Goal: Transaction & Acquisition: Obtain resource

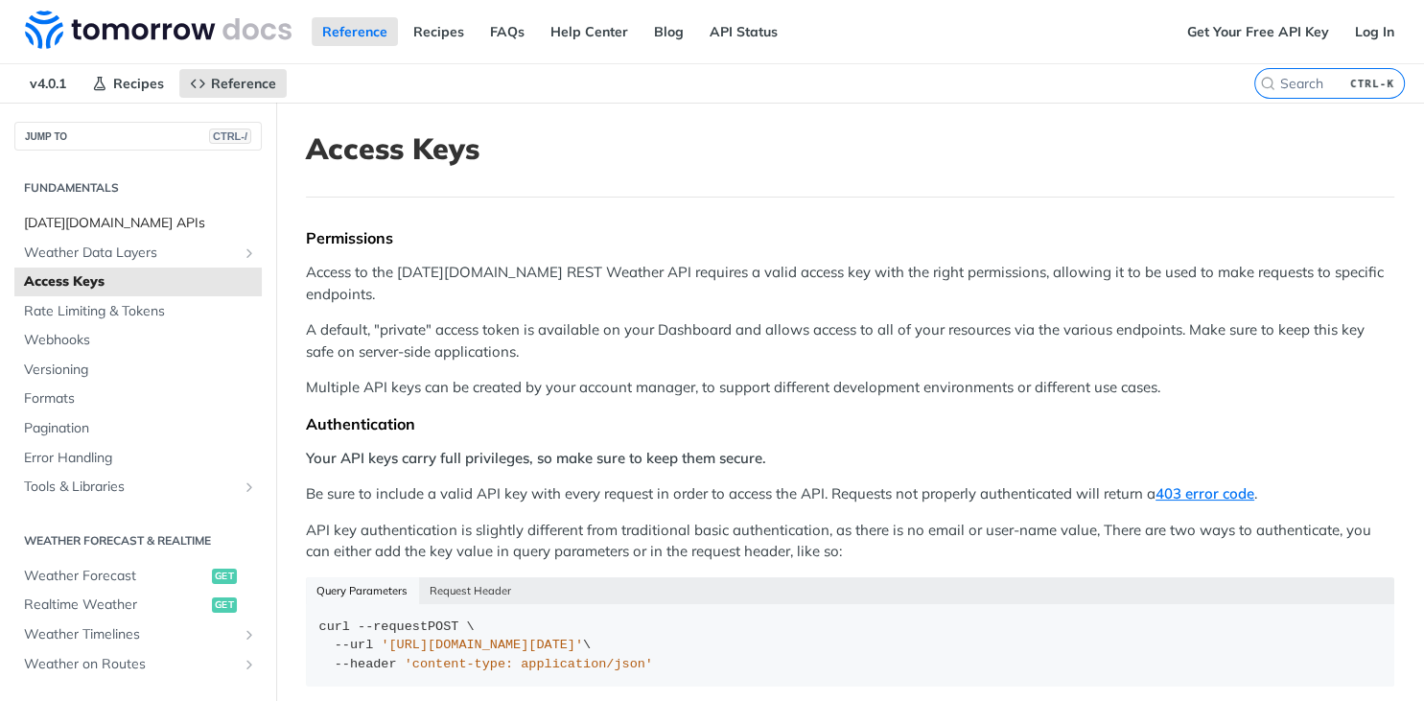
click at [106, 224] on span "[DATE][DOMAIN_NAME] APIs" at bounding box center [140, 223] width 233 height 19
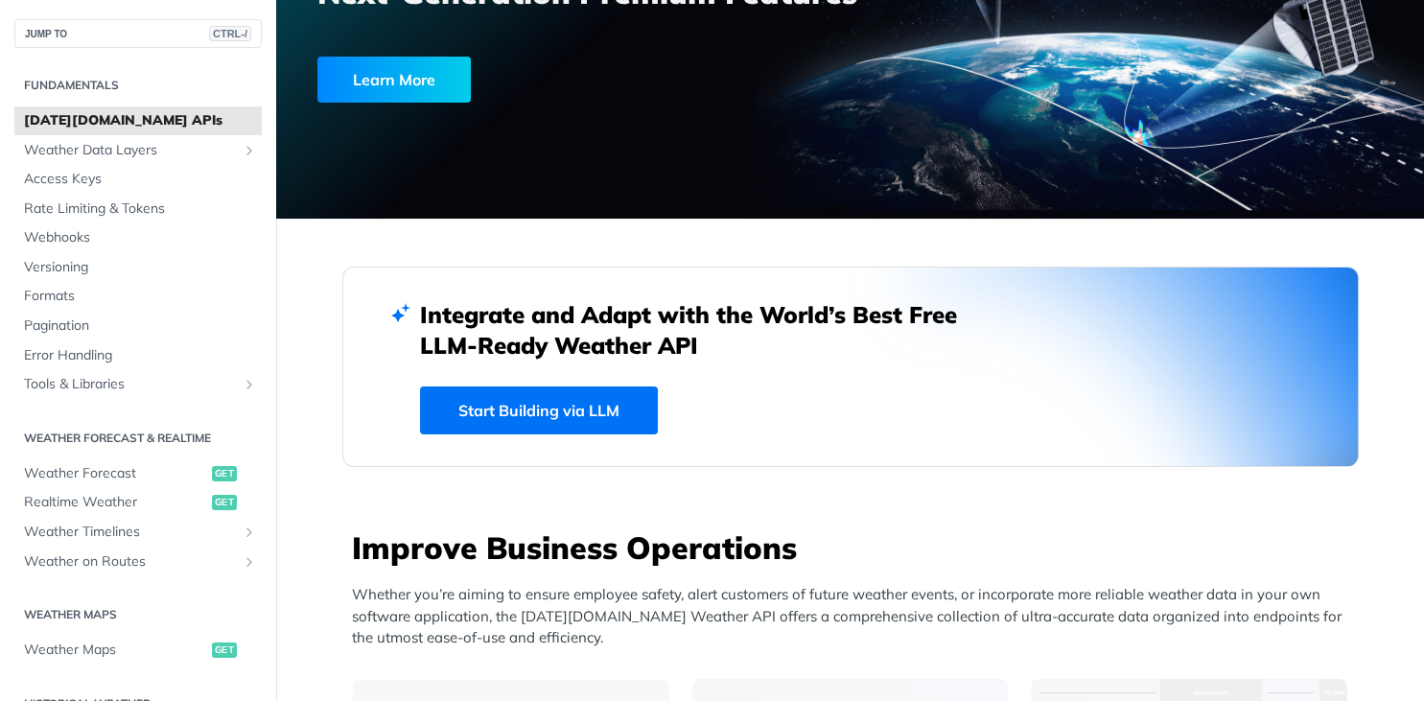
scroll to position [230, 0]
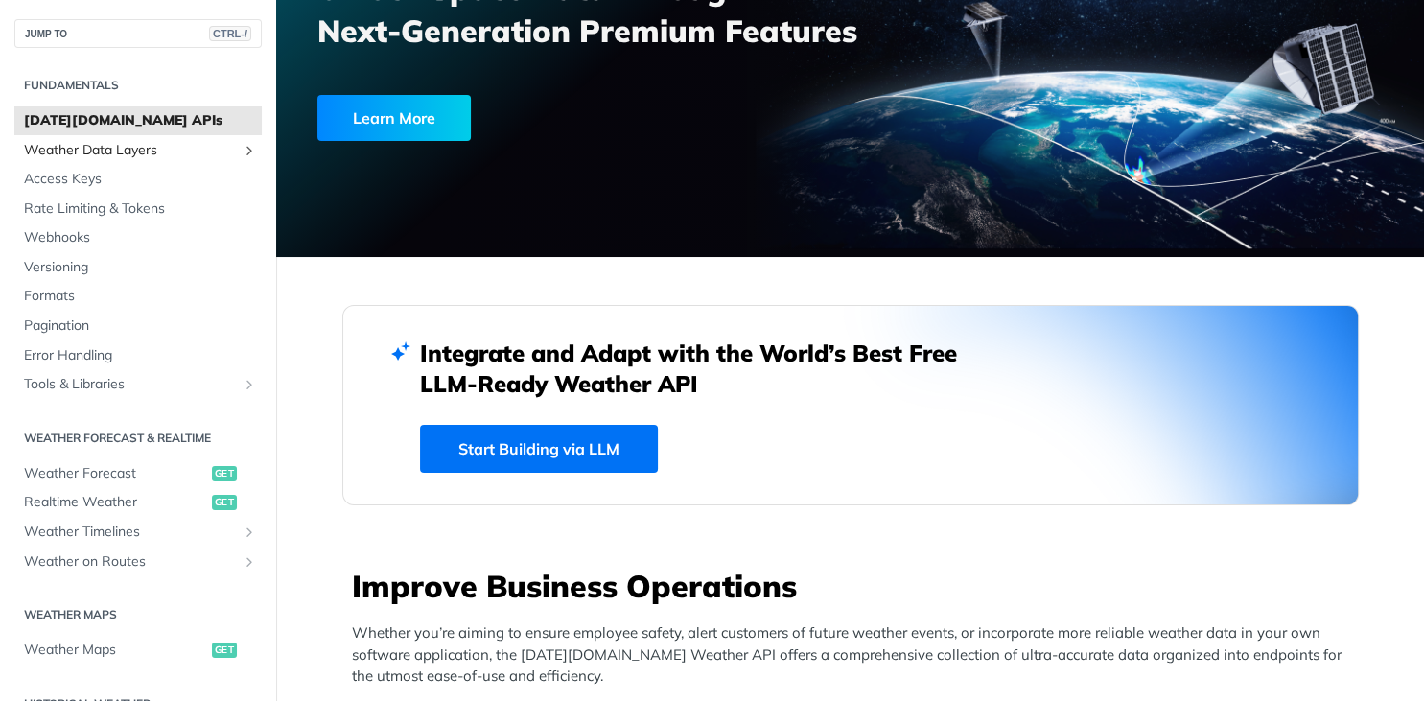
click at [69, 148] on span "Weather Data Layers" at bounding box center [130, 150] width 213 height 19
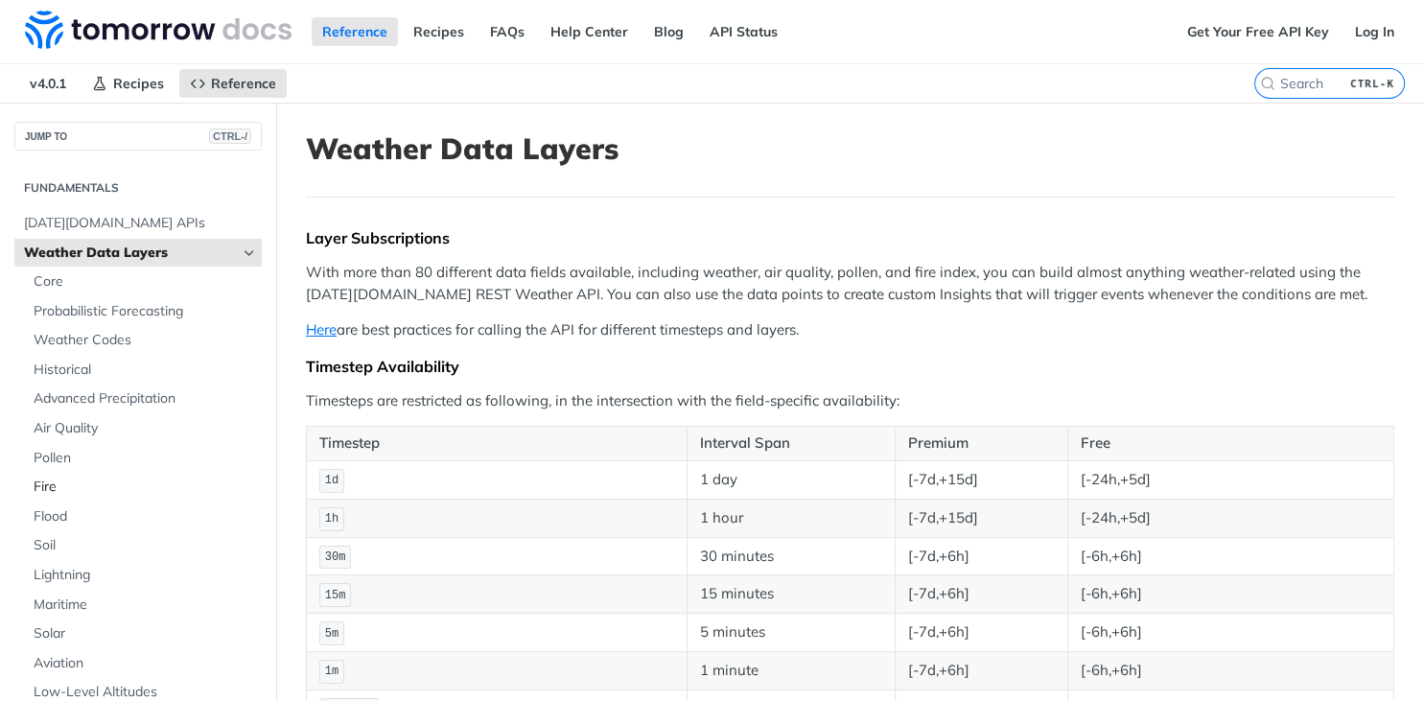
scroll to position [230, 0]
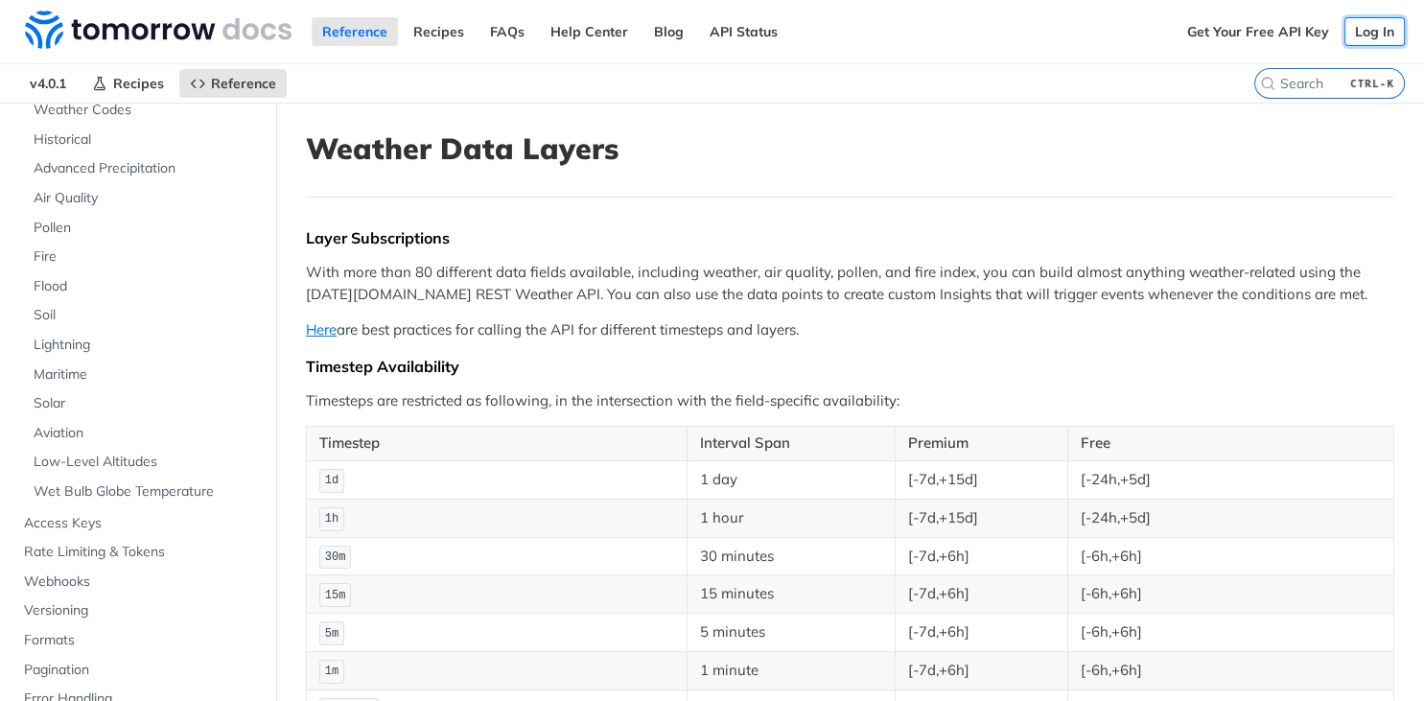
click at [1372, 32] on link "Log In" at bounding box center [1375, 31] width 60 height 29
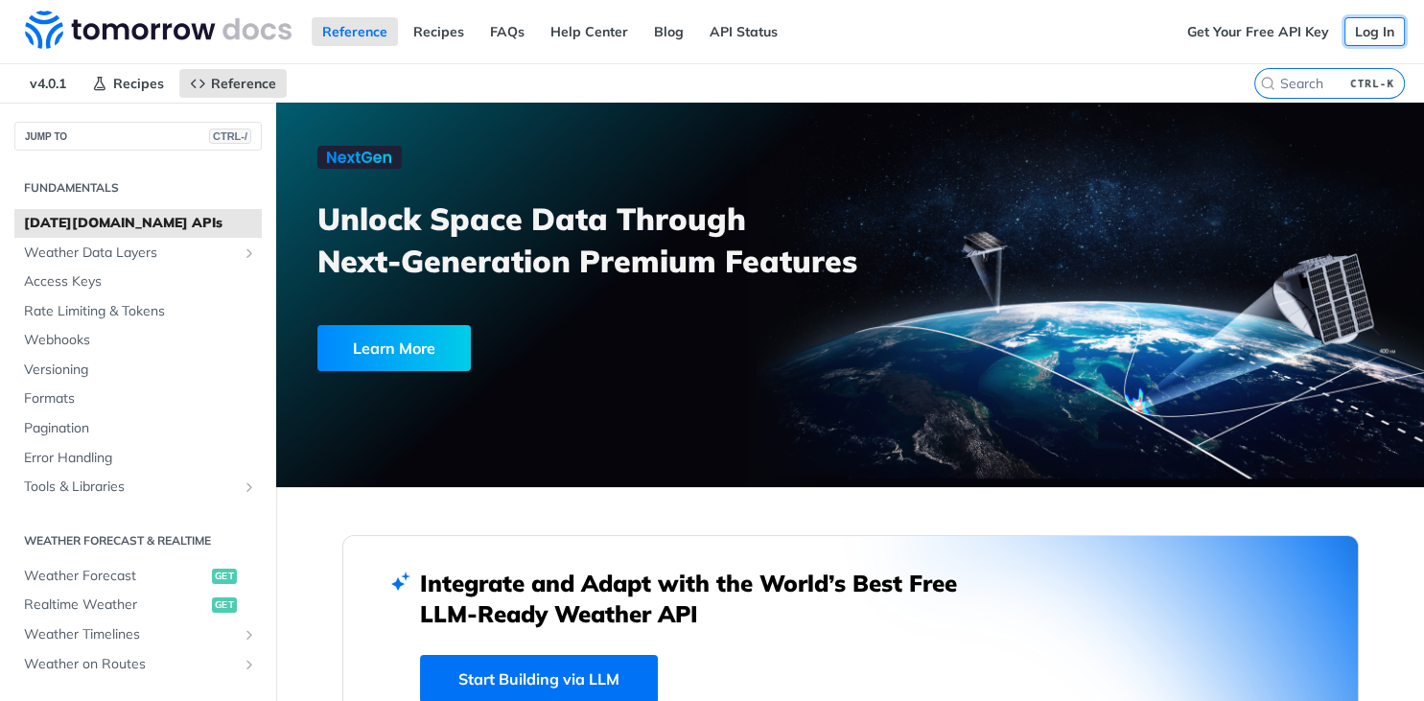
click at [1383, 33] on link "Log In" at bounding box center [1375, 31] width 60 height 29
click at [1264, 29] on link "Get Your Free API Key" at bounding box center [1258, 31] width 163 height 29
